Goal: Obtain resource: Download file/media

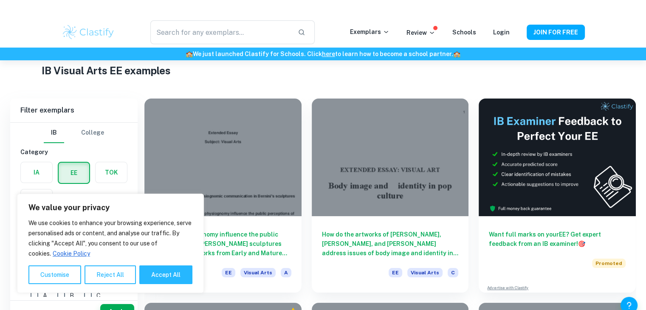
scroll to position [26, 0]
click at [100, 279] on button "Reject All" at bounding box center [110, 275] width 51 height 19
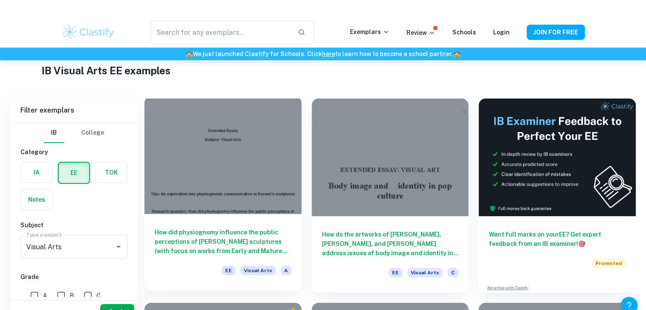
click at [247, 248] on h6 "How did physiognomy influence the public perceptions of [PERSON_NAME] sculpture…" at bounding box center [223, 242] width 137 height 28
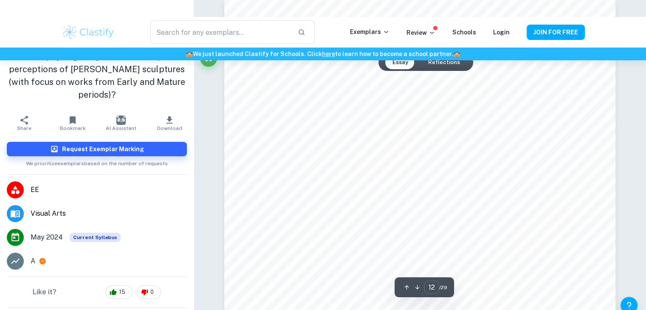
scroll to position [5889, 0]
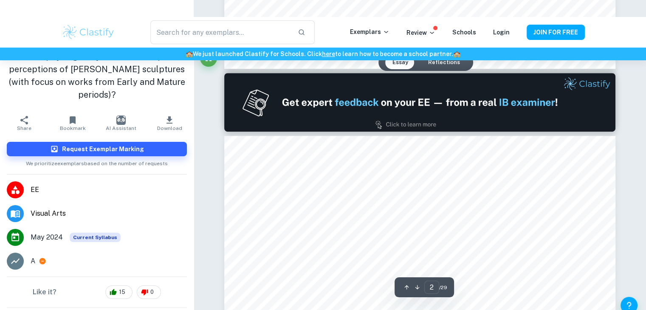
type input "1"
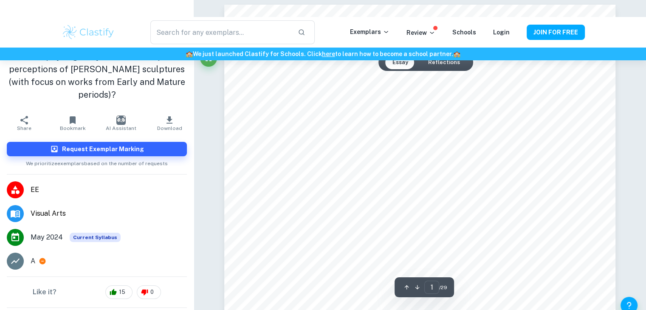
scroll to position [66, 0]
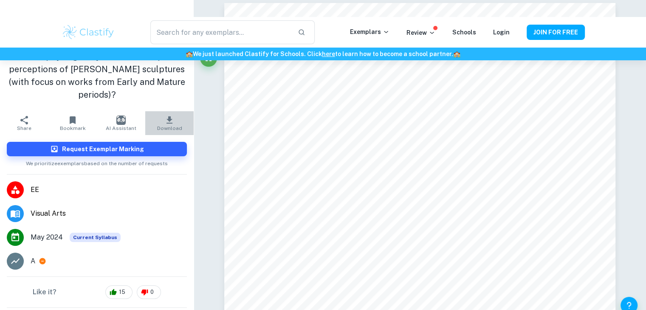
click at [167, 118] on icon "button" at bounding box center [169, 120] width 10 height 10
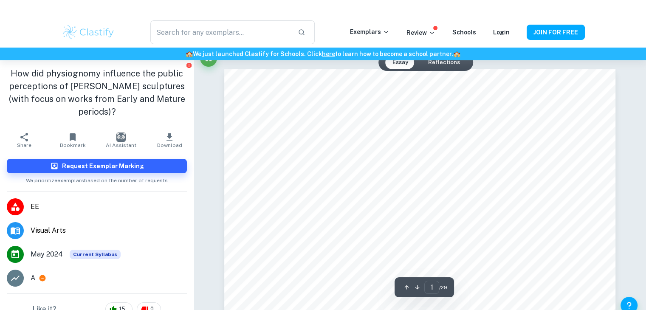
click at [418, 285] on icon "button" at bounding box center [417, 287] width 6 height 6
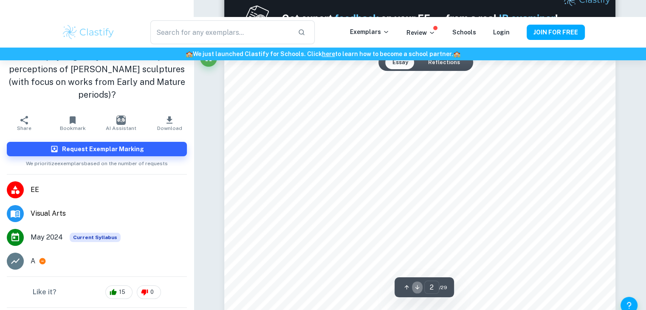
click at [418, 285] on icon "button" at bounding box center [417, 287] width 6 height 6
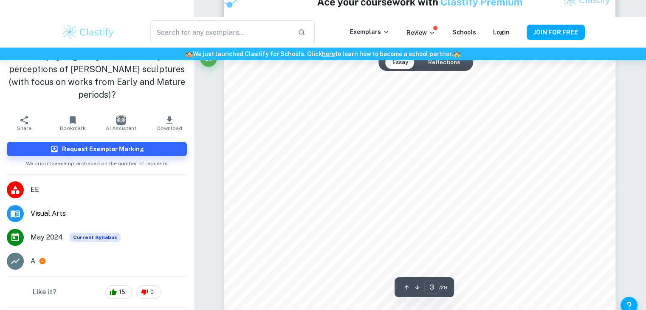
click at [418, 285] on icon "button" at bounding box center [417, 287] width 6 height 6
click at [407, 286] on icon "button" at bounding box center [407, 288] width 4 height 4
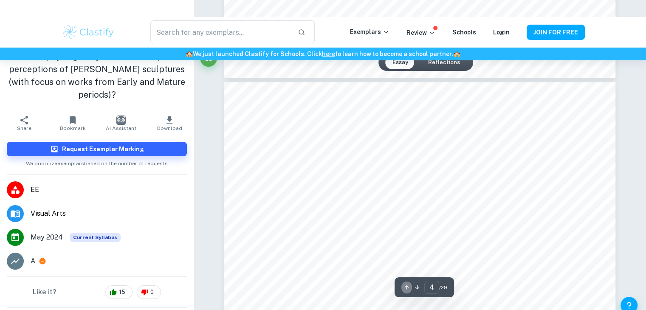
click at [407, 286] on icon "button" at bounding box center [407, 288] width 4 height 4
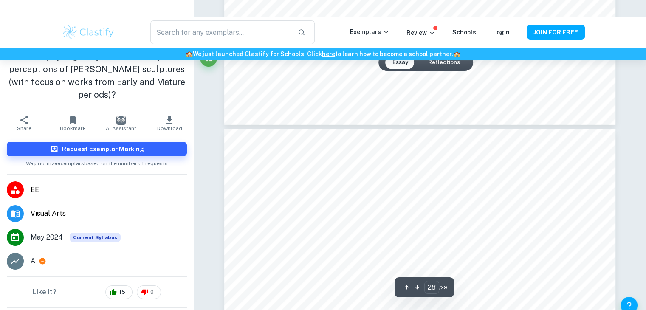
scroll to position [14890, 0]
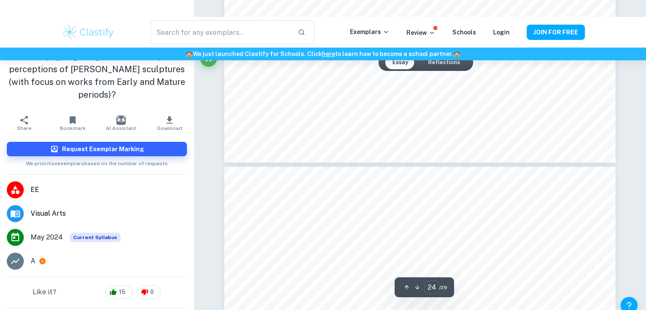
type input "25"
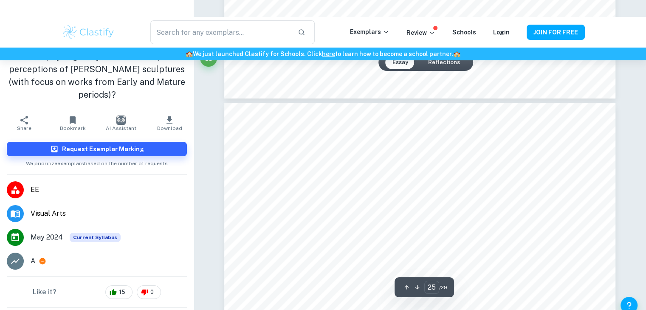
scroll to position [12541, 0]
